Goal: Task Accomplishment & Management: Complete application form

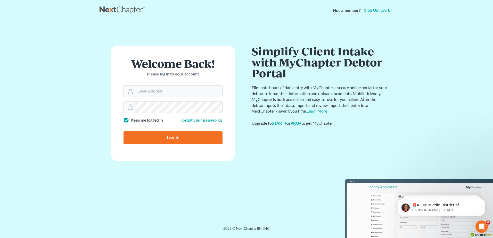
type input "[EMAIL_ADDRESS][DOMAIN_NAME]"
click at [167, 136] on input "Log In" at bounding box center [173, 137] width 99 height 13
type input "Thinking..."
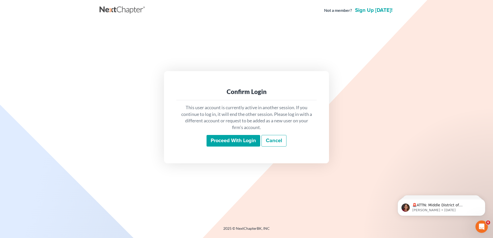
click at [219, 139] on input "Proceed with login" at bounding box center [234, 141] width 54 height 12
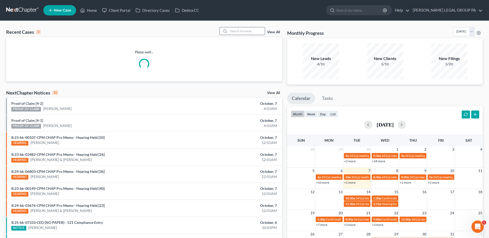
click at [232, 29] on input "search" at bounding box center [247, 30] width 36 height 7
paste input "Harbet"
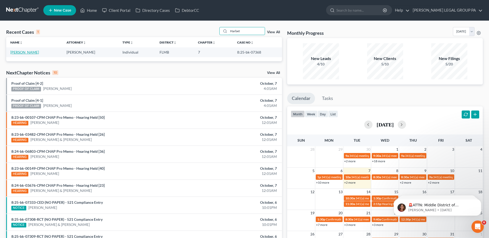
type input "Harbet"
click at [15, 52] on link "[PERSON_NAME]" at bounding box center [24, 52] width 29 height 4
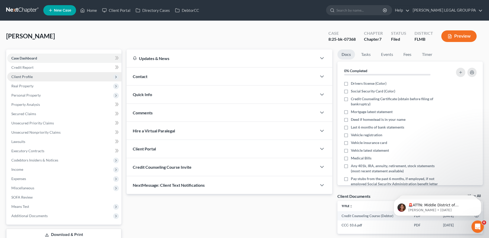
click at [23, 78] on span "Client Profile" at bounding box center [21, 77] width 21 height 4
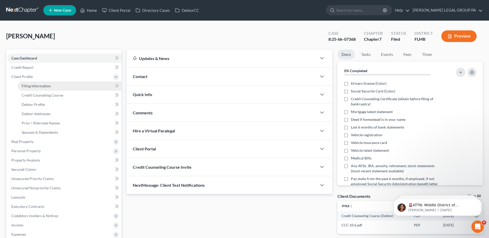
click at [33, 85] on span "Filing Information" at bounding box center [36, 86] width 29 height 4
select select "1"
select select "0"
select select "9"
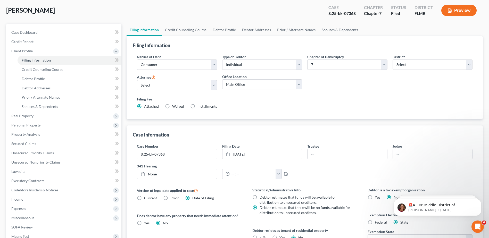
scroll to position [52, 0]
